Goal: Information Seeking & Learning: Learn about a topic

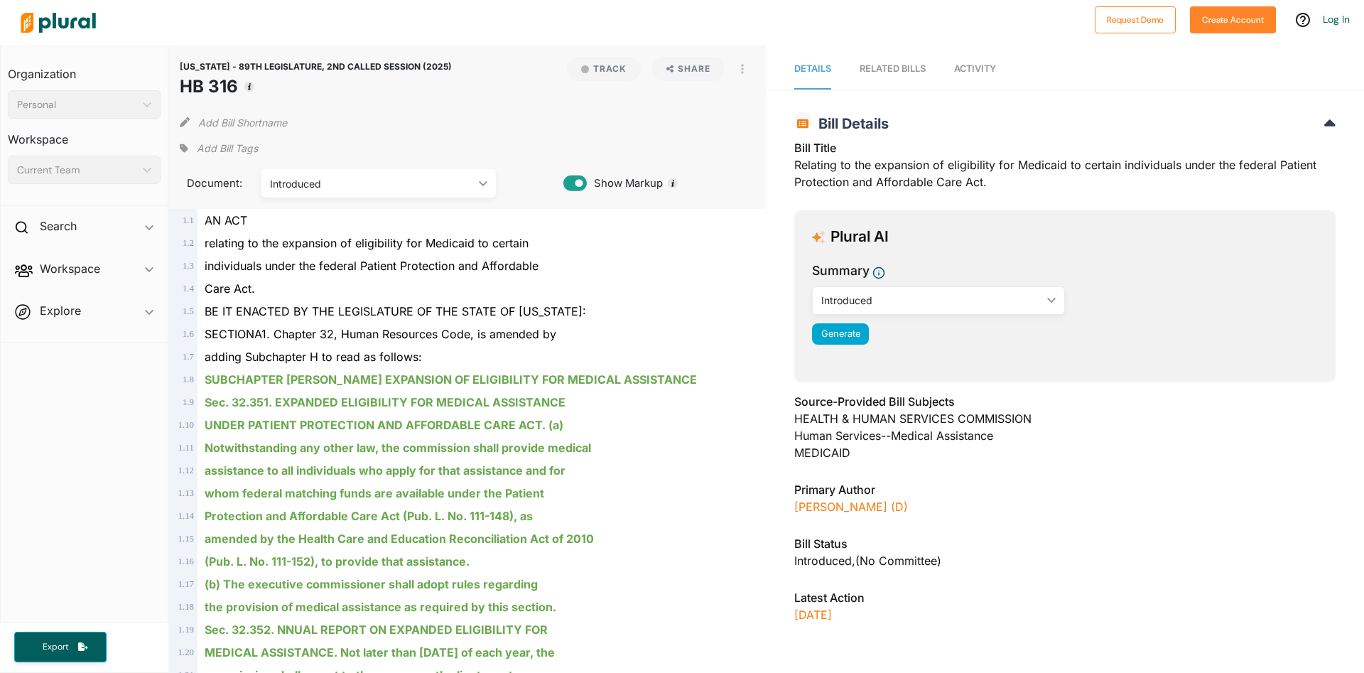
click at [1158, 193] on div "Bill Title Relating to the expansion of eligibility for Medicaid to certain ind…" at bounding box center [1064, 169] width 541 height 60
click at [742, 74] on icon "button" at bounding box center [742, 68] width 3 height 11
click at [780, 98] on div "View PDF" at bounding box center [803, 101] width 86 height 12
click at [332, 179] on div "Introduced" at bounding box center [371, 183] width 203 height 15
click at [348, 188] on div "Introduced" at bounding box center [371, 183] width 203 height 15
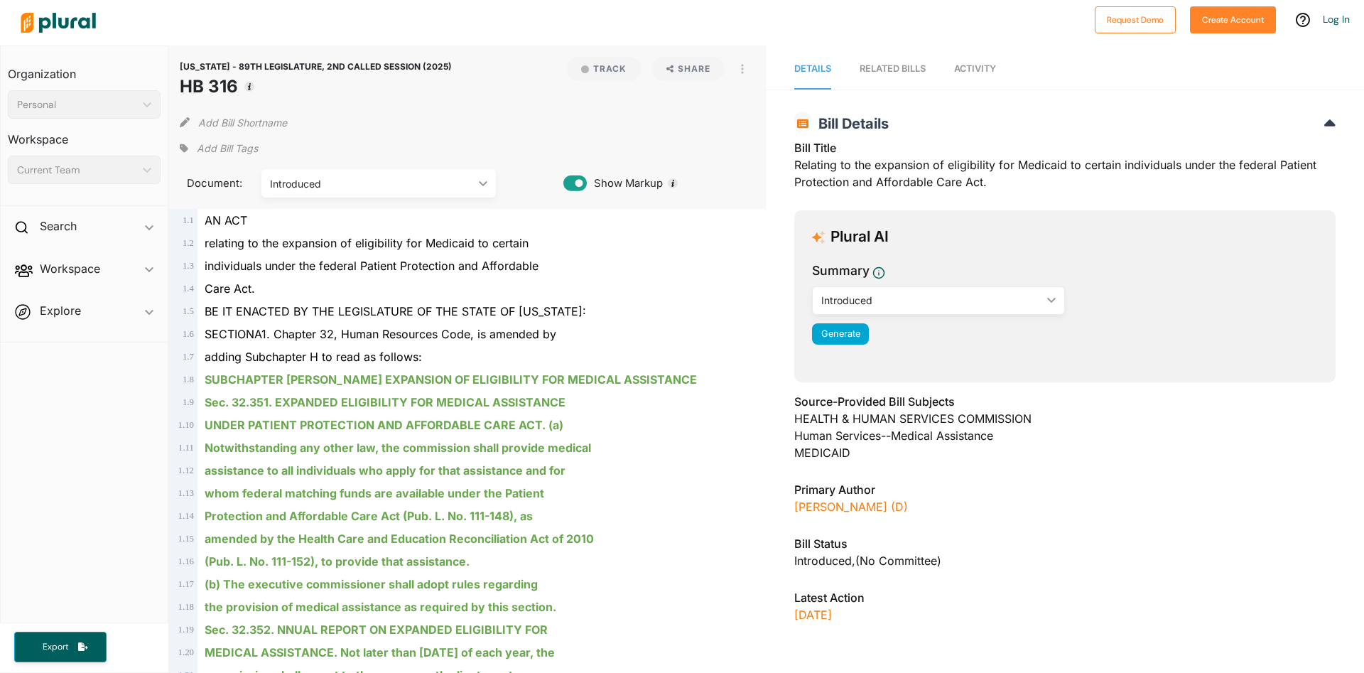
drag, startPoint x: 436, startPoint y: 68, endPoint x: 424, endPoint y: 74, distance: 13.0
click at [424, 74] on div "[US_STATE] - 89TH LEGISLATURE, 2ND CALLED SESSION (2025) HB 316 Track Share Vie…" at bounding box center [468, 78] width 576 height 43
copy header "[US_STATE] - 89TH LEGISLATURE, 2ND CALLED SESSION (2025) HB 316"
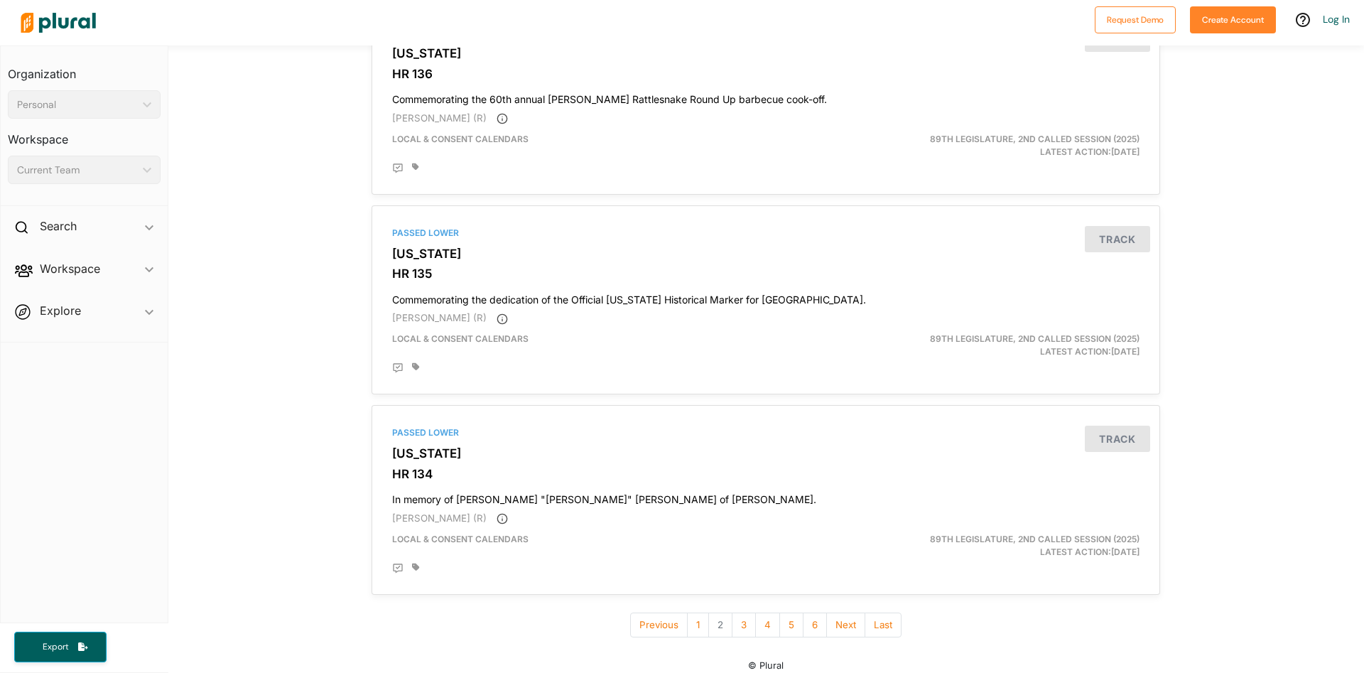
scroll to position [4590, 0]
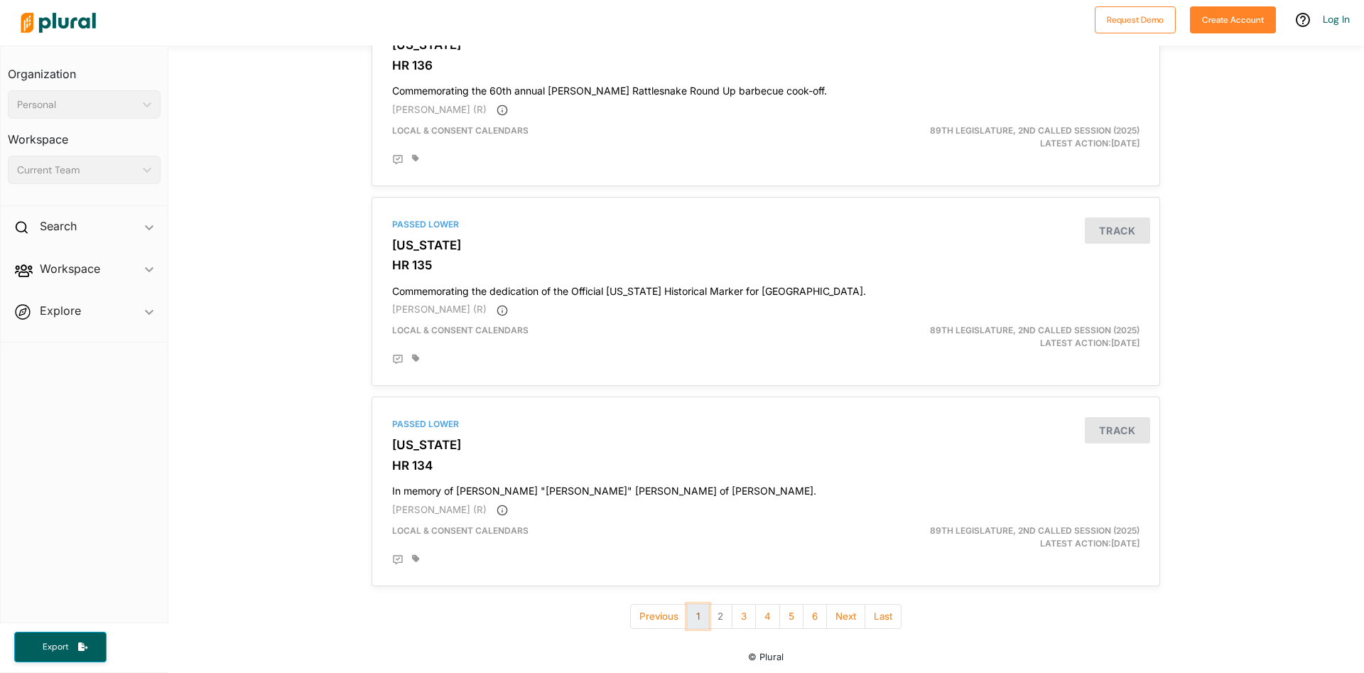
click at [699, 618] on button "1" at bounding box center [698, 616] width 22 height 25
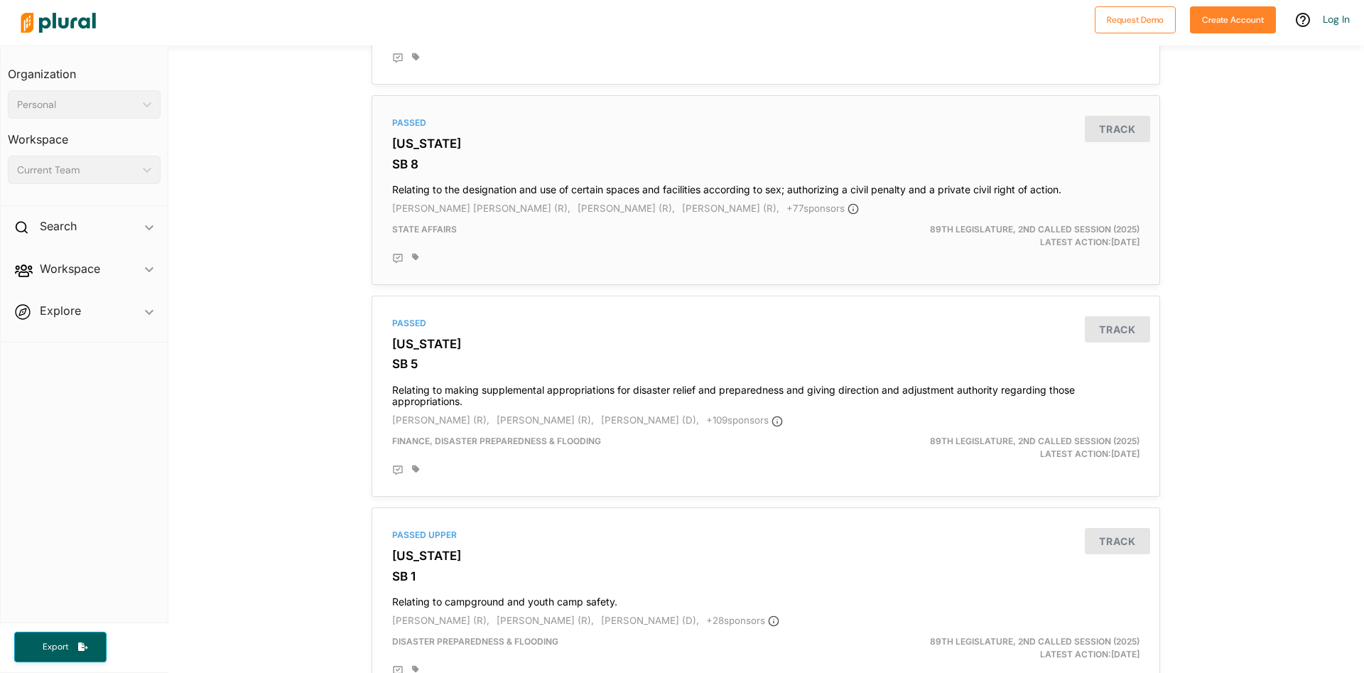
scroll to position [938, 0]
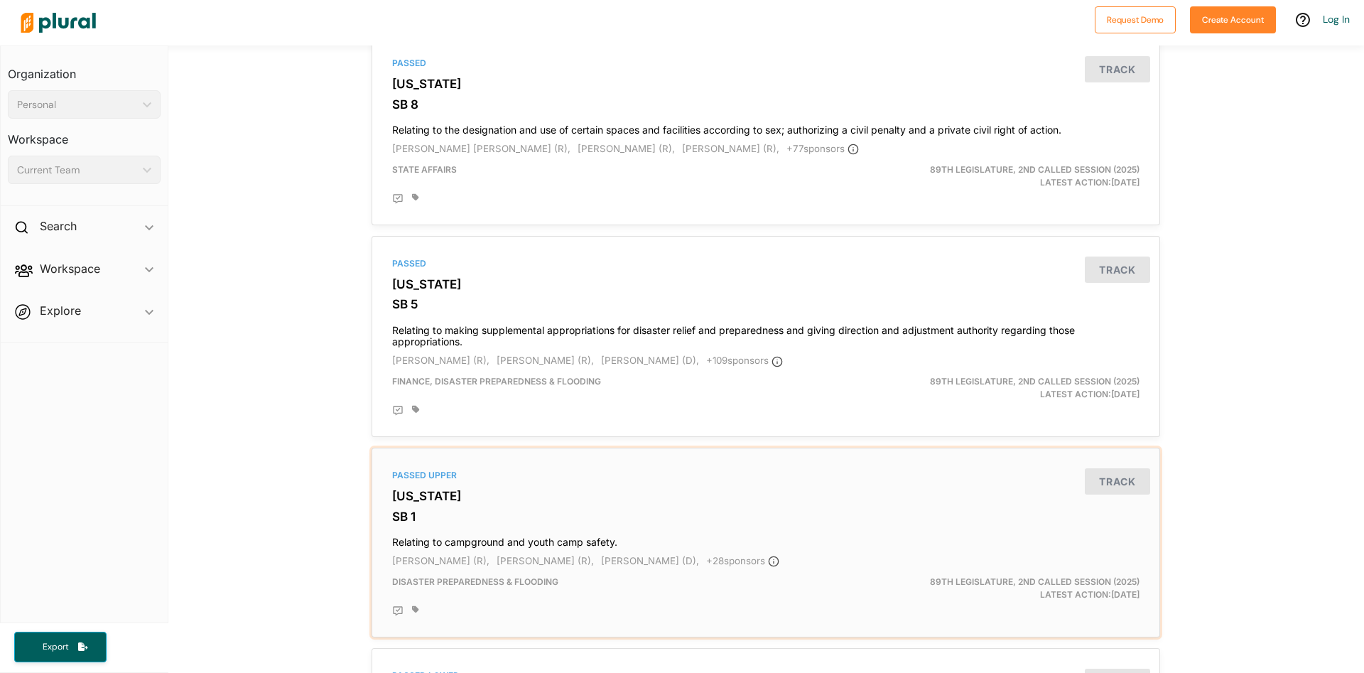
click at [621, 541] on h4 "Relating to campground and youth camp safety." at bounding box center [766, 538] width 748 height 19
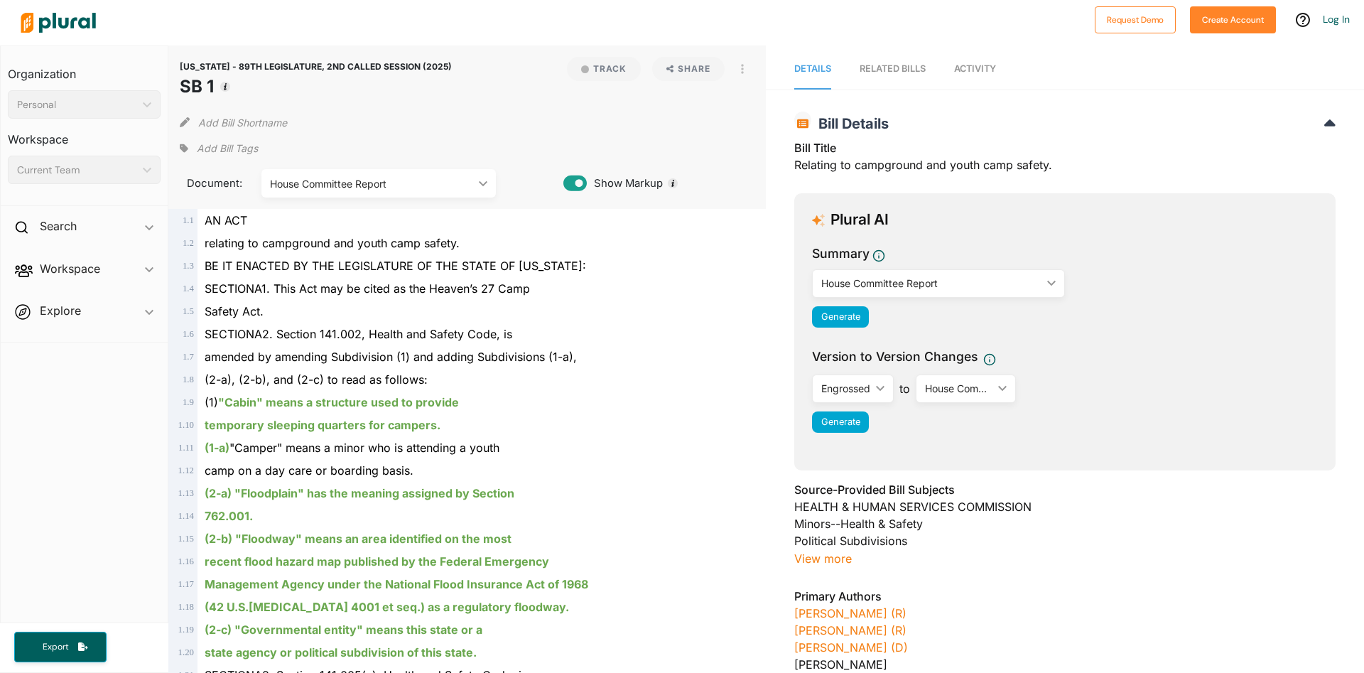
click at [805, 122] on icon at bounding box center [802, 123] width 11 height 9
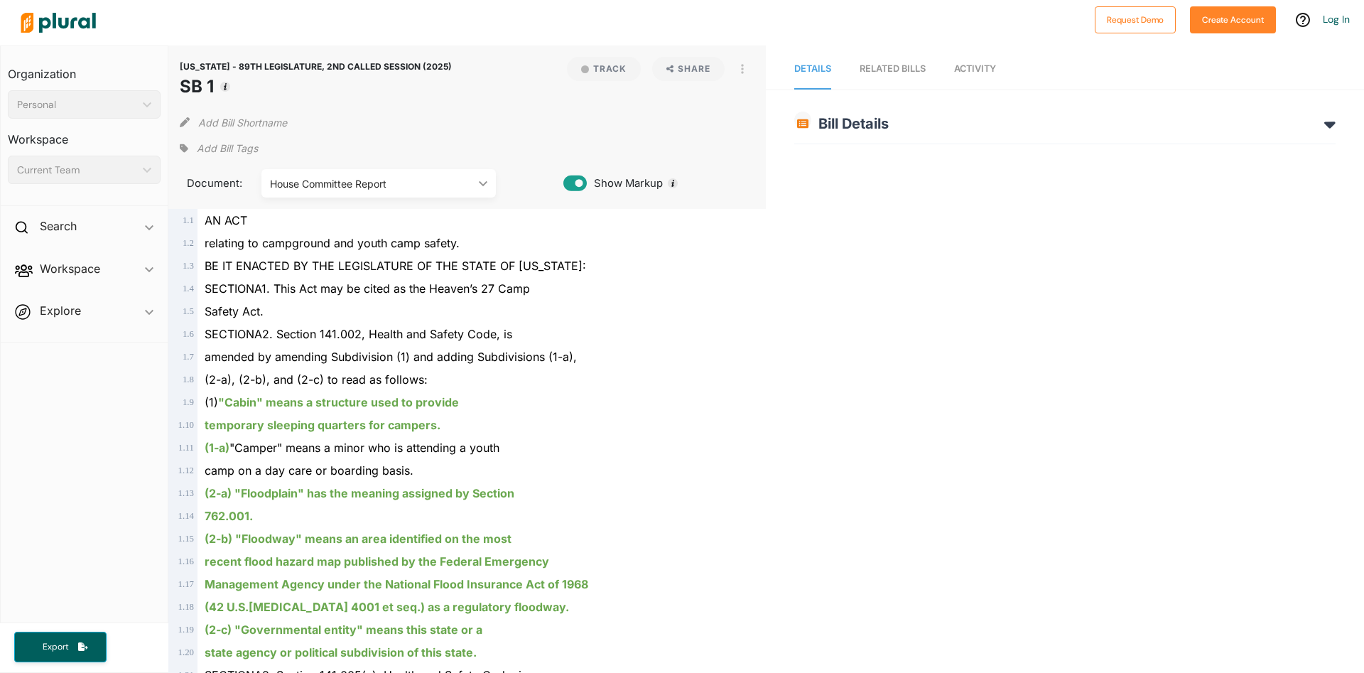
click at [805, 122] on icon at bounding box center [802, 123] width 11 height 9
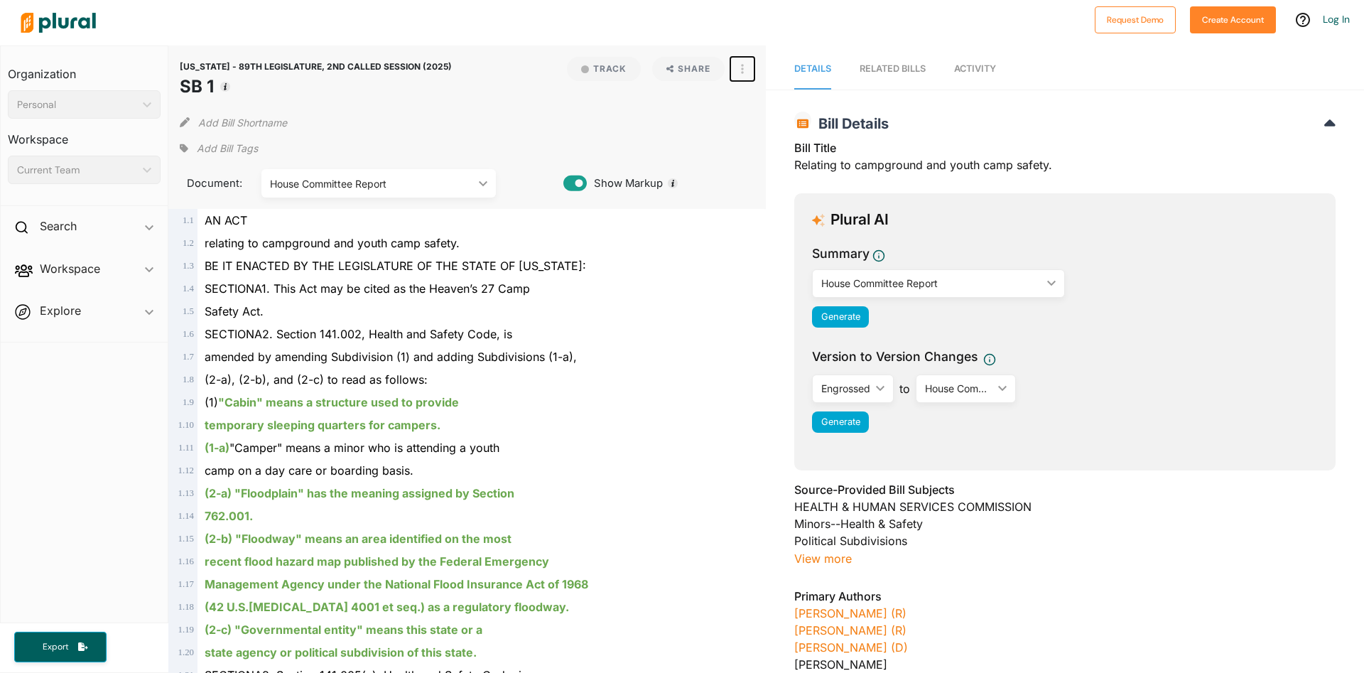
click at [747, 72] on button "button" at bounding box center [742, 69] width 24 height 24
click at [762, 96] on div "View PDF" at bounding box center [803, 101] width 86 height 12
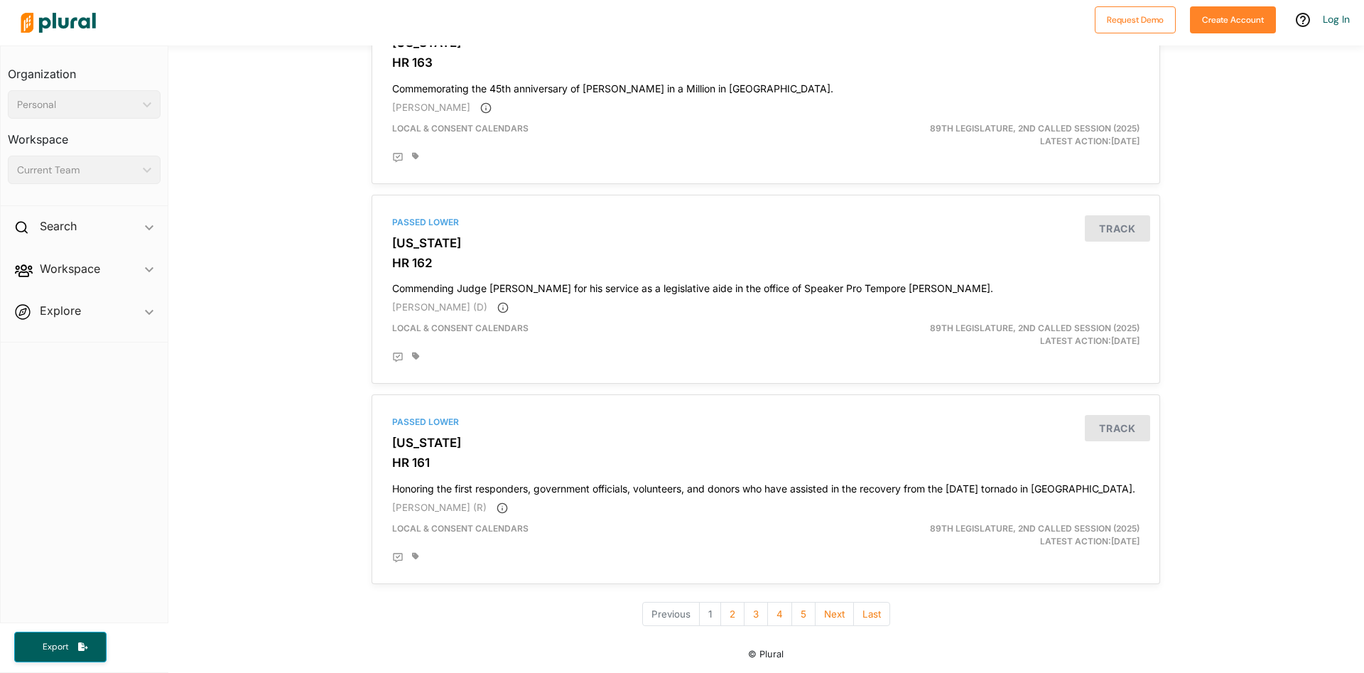
scroll to position [4615, 0]
click at [740, 615] on button "2" at bounding box center [733, 614] width 24 height 25
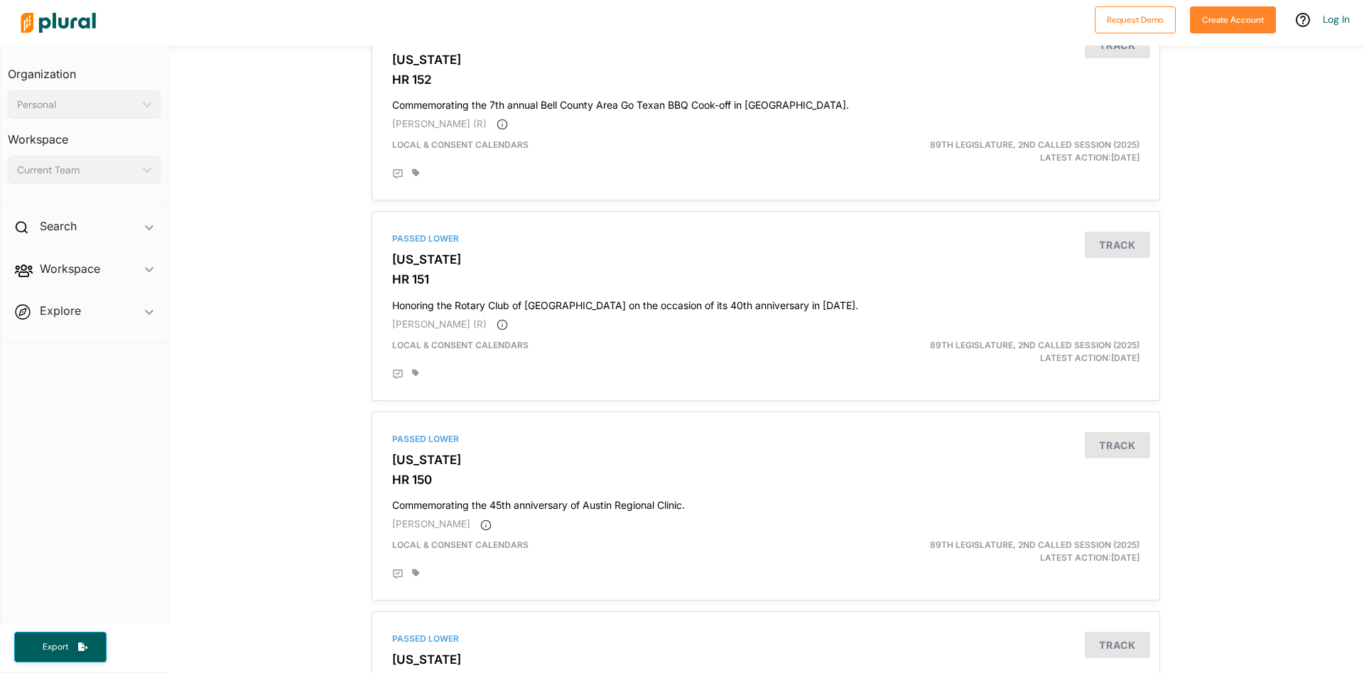
scroll to position [1800, 0]
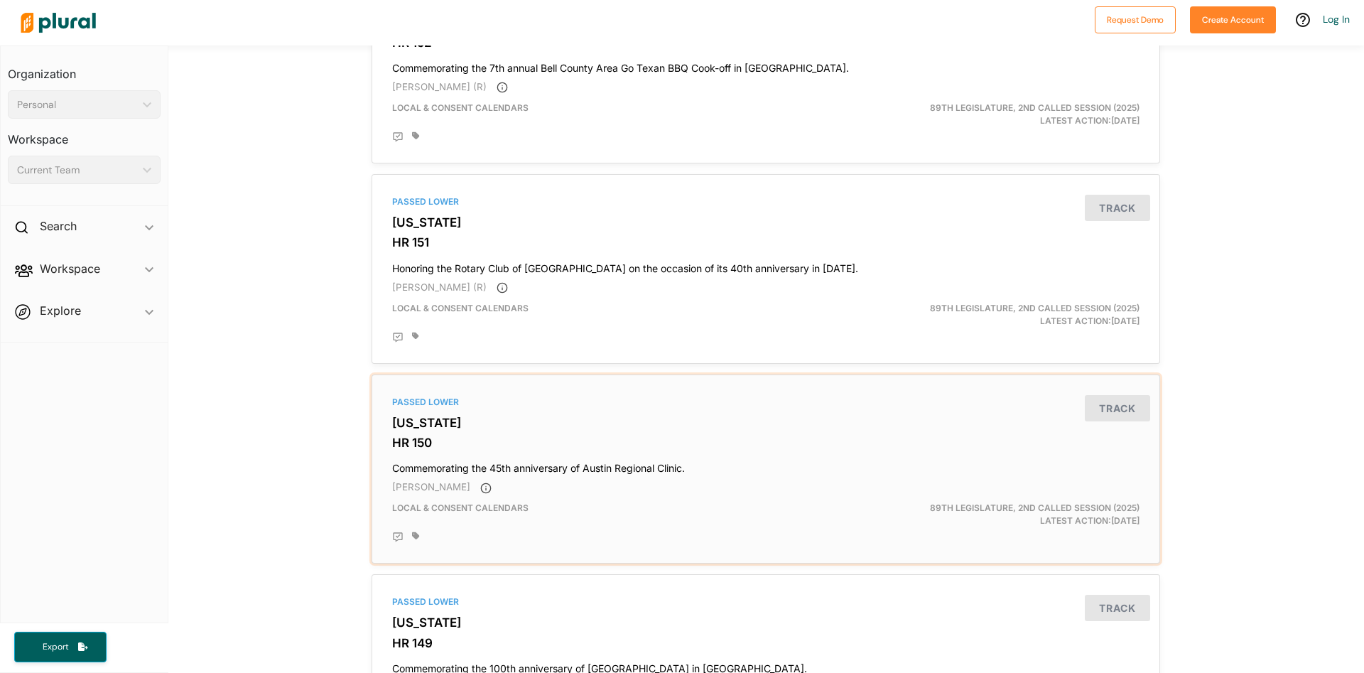
click at [685, 487] on div "[PERSON_NAME]" at bounding box center [766, 487] width 748 height 14
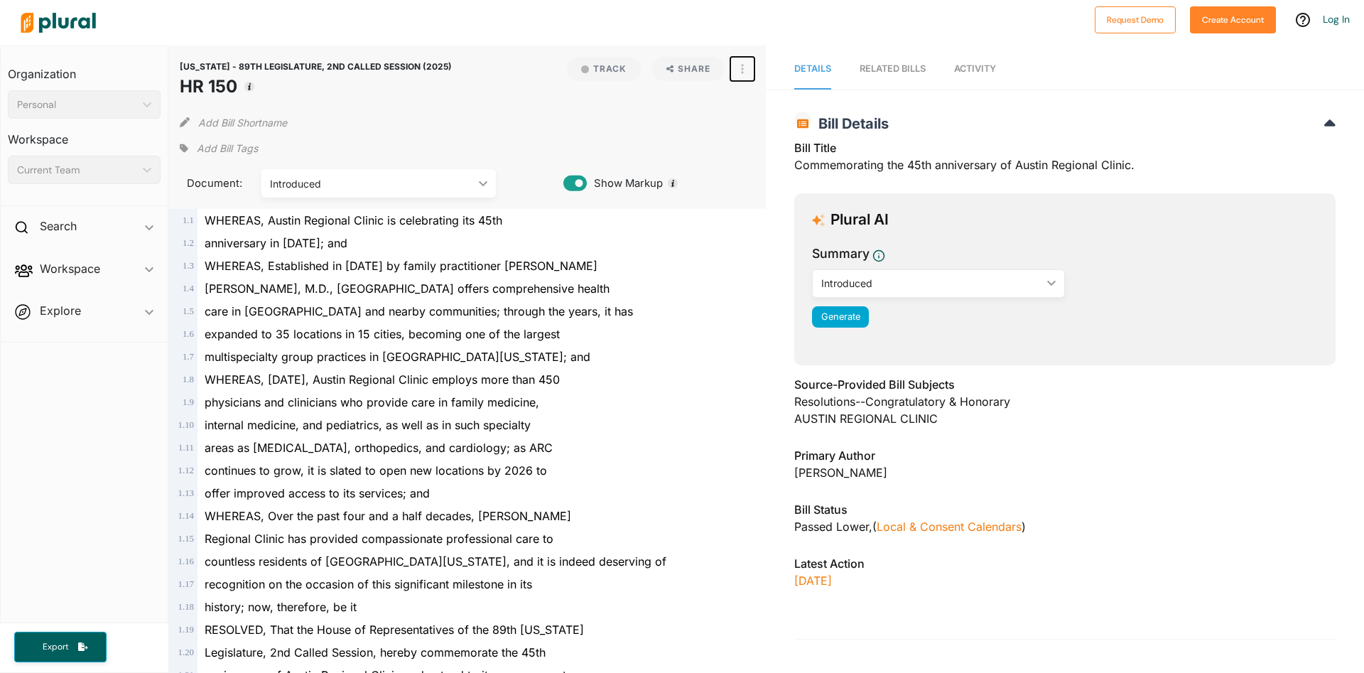
click at [742, 70] on icon "button" at bounding box center [742, 68] width 3 height 11
click at [763, 104] on div "View PDF" at bounding box center [803, 101] width 86 height 12
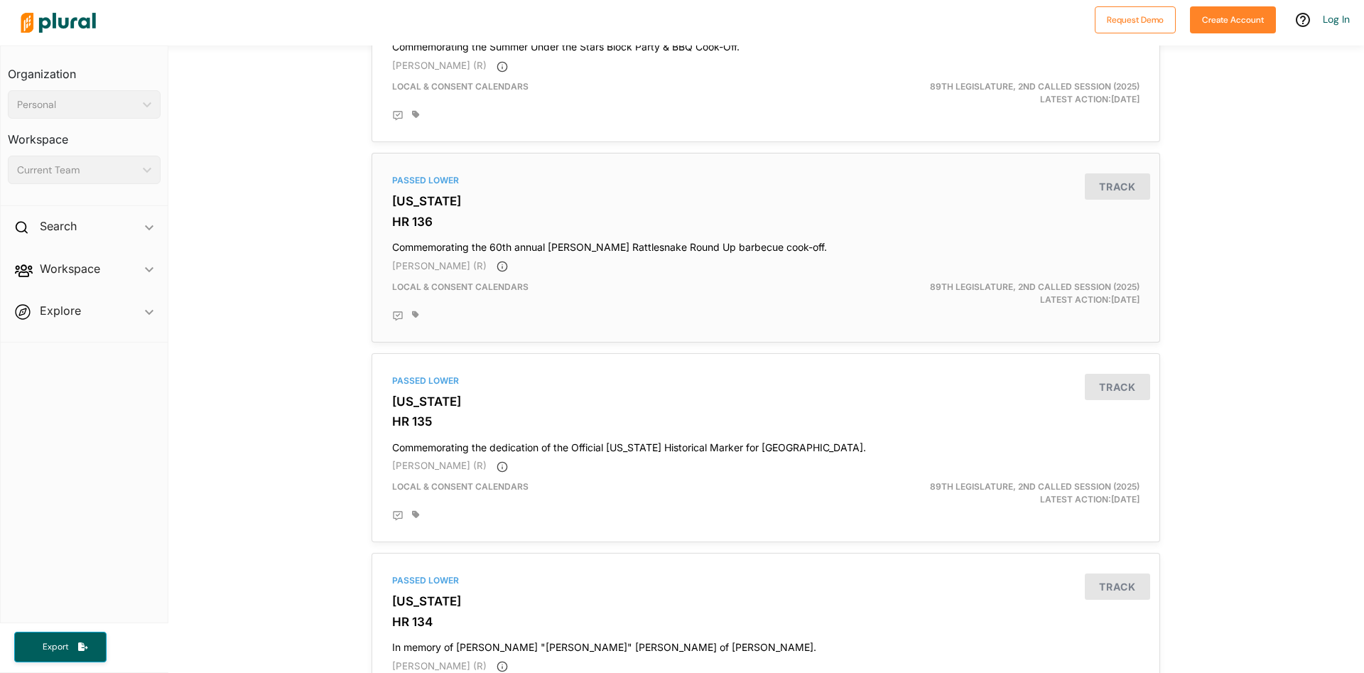
scroll to position [4590, 0]
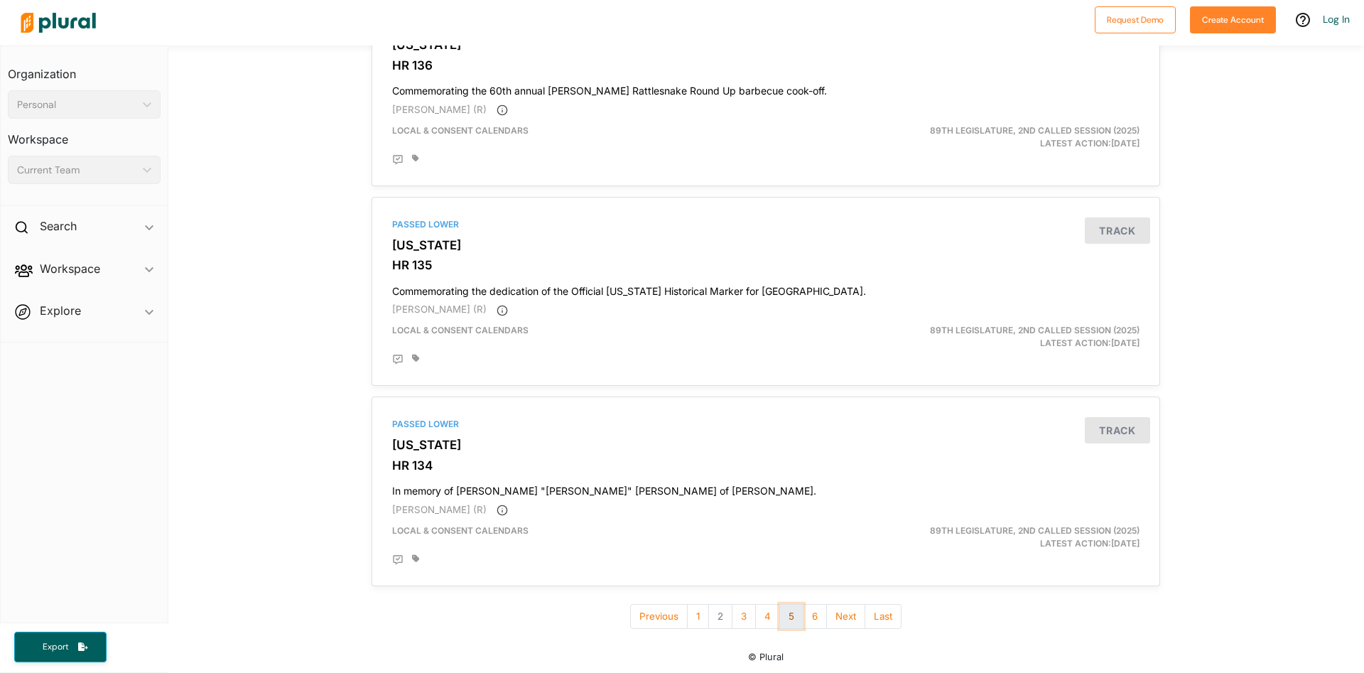
click at [787, 621] on button "5" at bounding box center [792, 616] width 24 height 25
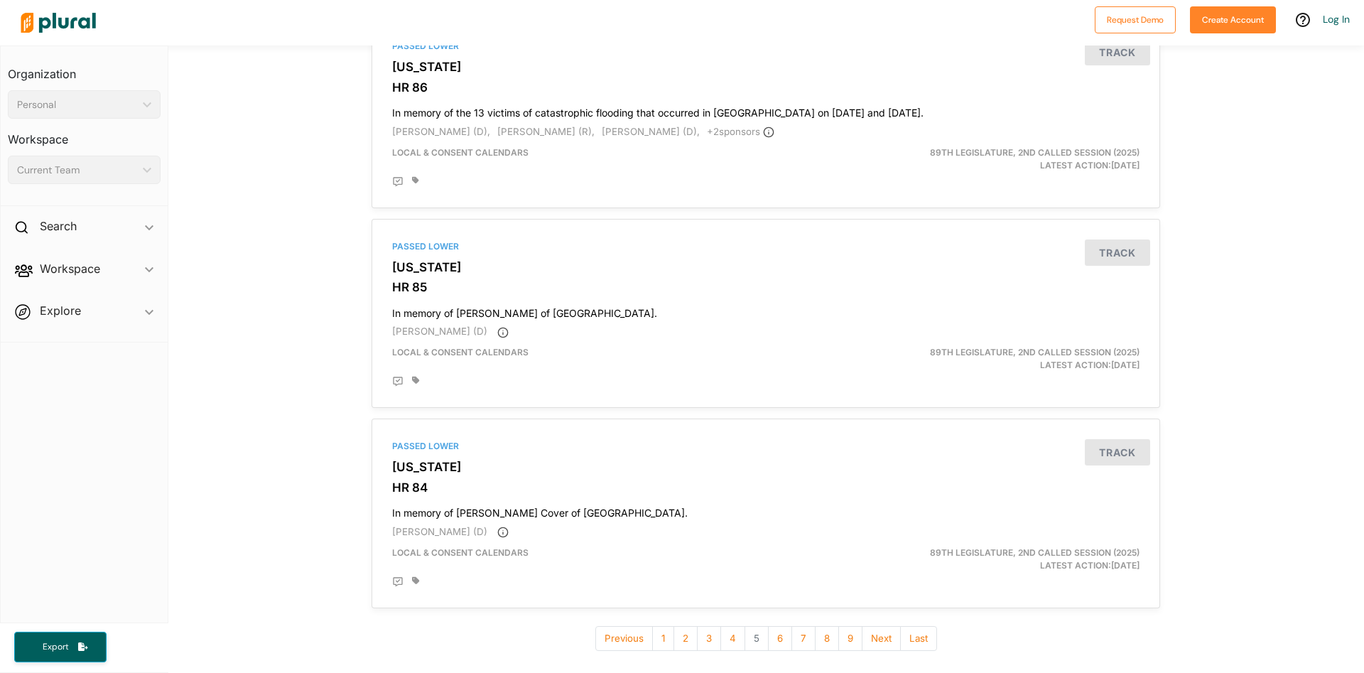
scroll to position [4602, 0]
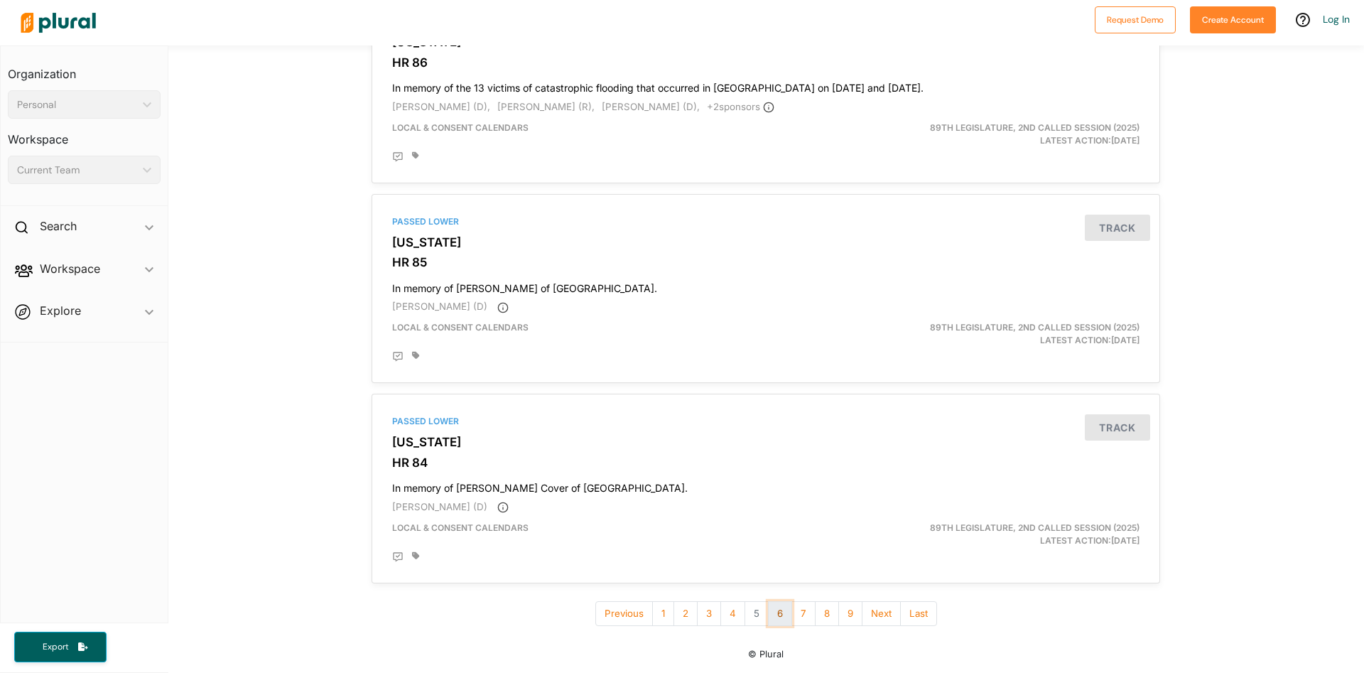
click at [782, 610] on button "6" at bounding box center [780, 613] width 24 height 25
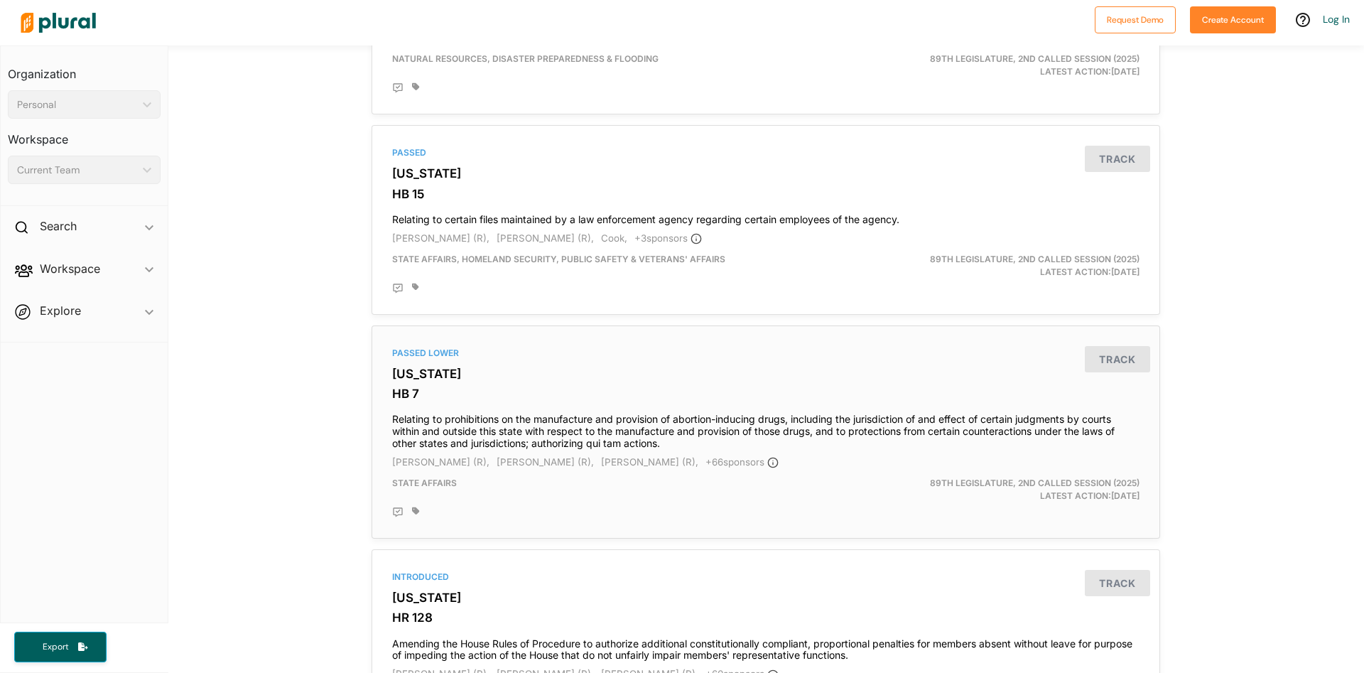
scroll to position [2567, 0]
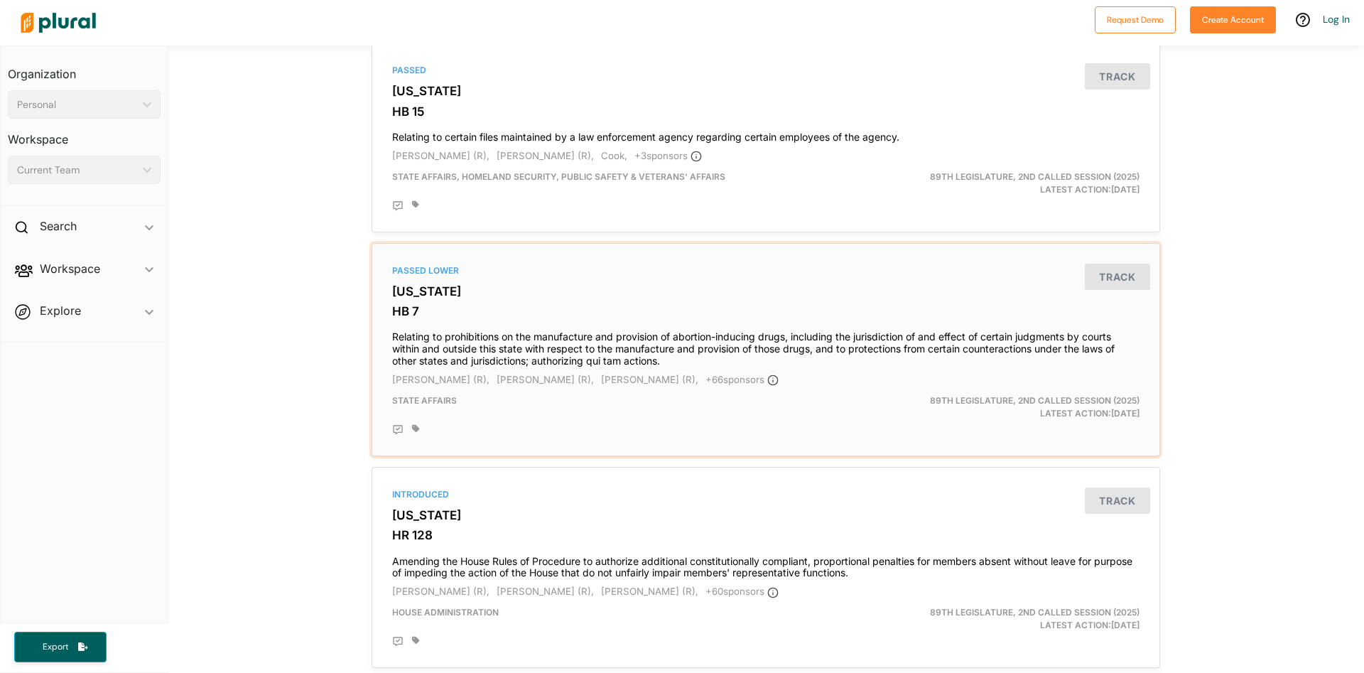
click at [735, 365] on h4 "Relating to prohibitions on the manufacture and provision of abortion-inducing …" at bounding box center [766, 345] width 748 height 43
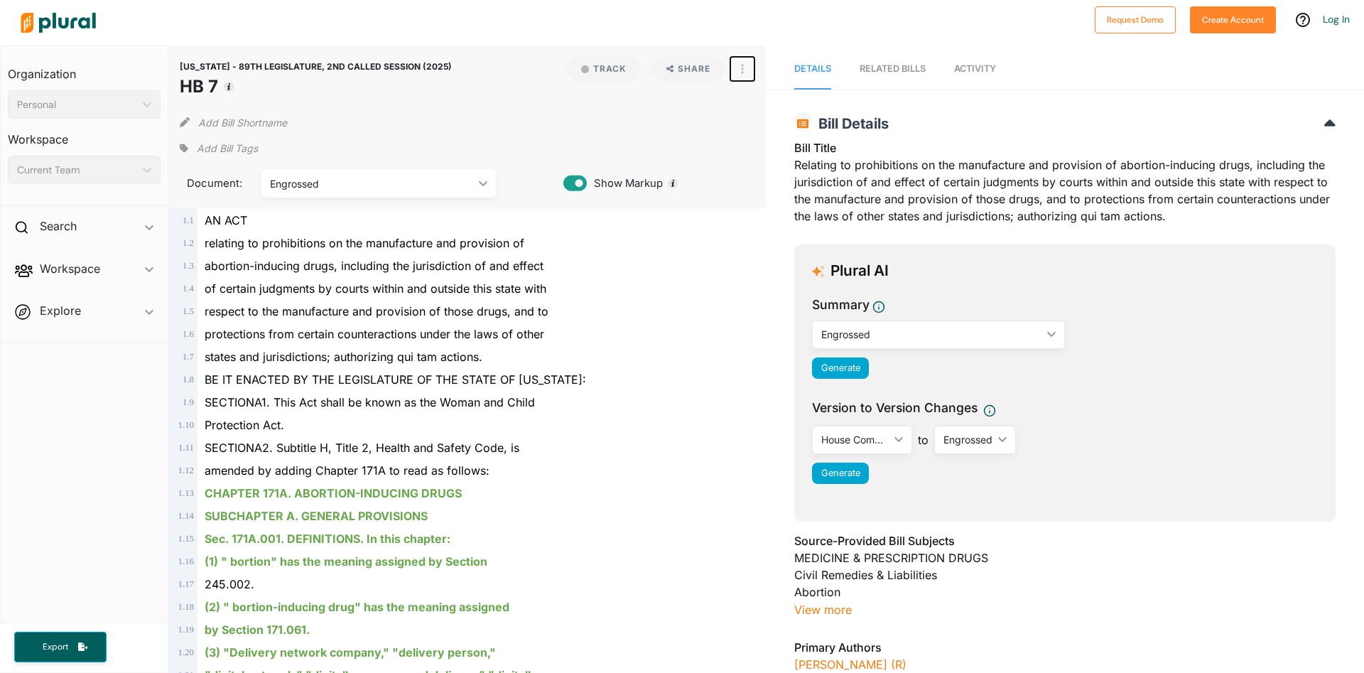
click at [742, 71] on icon "button" at bounding box center [742, 68] width 3 height 11
click at [753, 98] on link "View PDF" at bounding box center [794, 100] width 124 height 33
click at [743, 67] on icon "button" at bounding box center [742, 68] width 3 height 11
click at [768, 135] on div "View Source" at bounding box center [803, 133] width 86 height 12
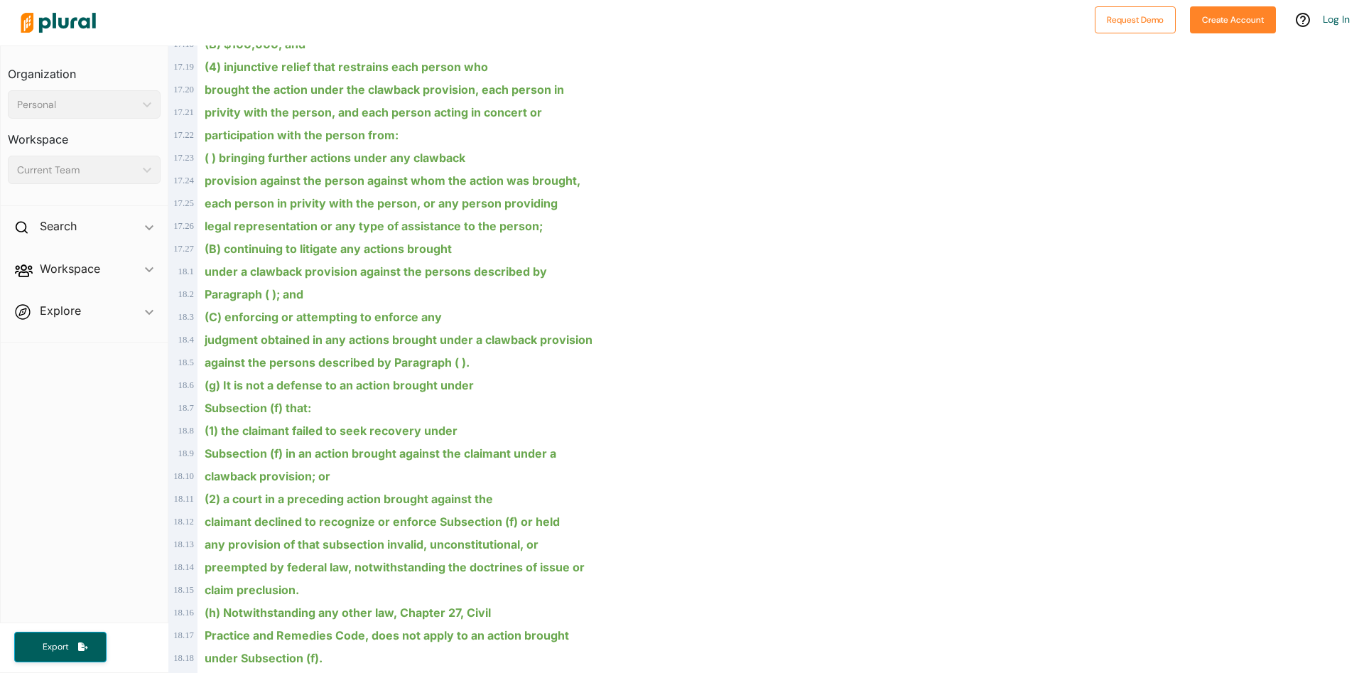
scroll to position [10763, 0]
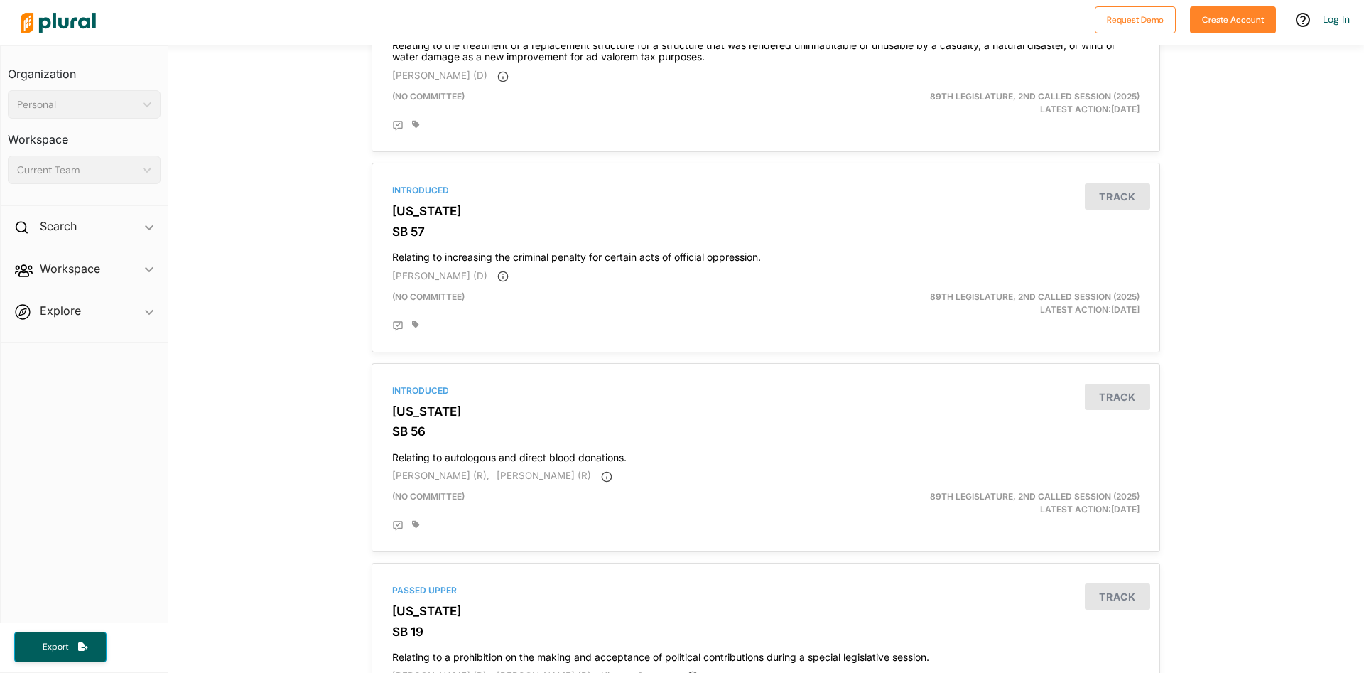
scroll to position [3932, 0]
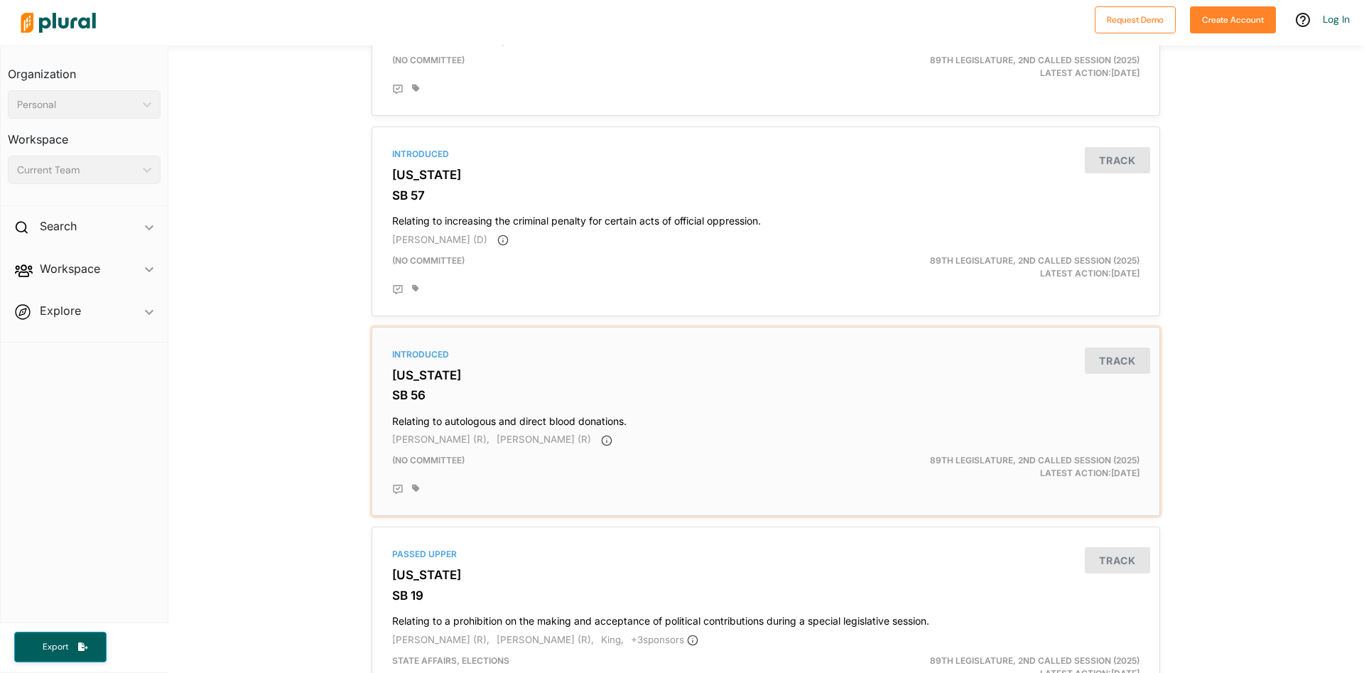
click at [632, 438] on div "Introduced Texas SB 56 Relating to autologous and direct blood donations. Bob H…" at bounding box center [766, 421] width 776 height 177
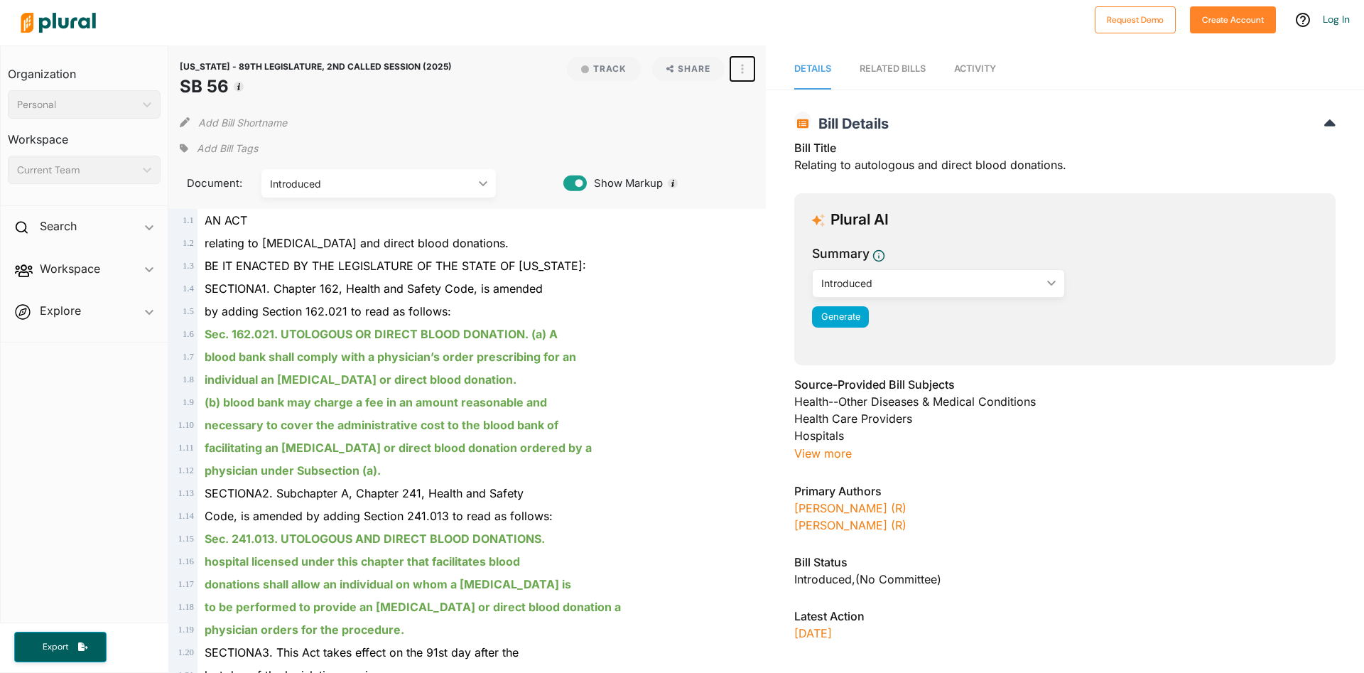
click at [745, 74] on button "button" at bounding box center [742, 69] width 24 height 24
click at [757, 98] on link "View PDF" at bounding box center [794, 100] width 124 height 33
